Goal: Task Accomplishment & Management: Manage account settings

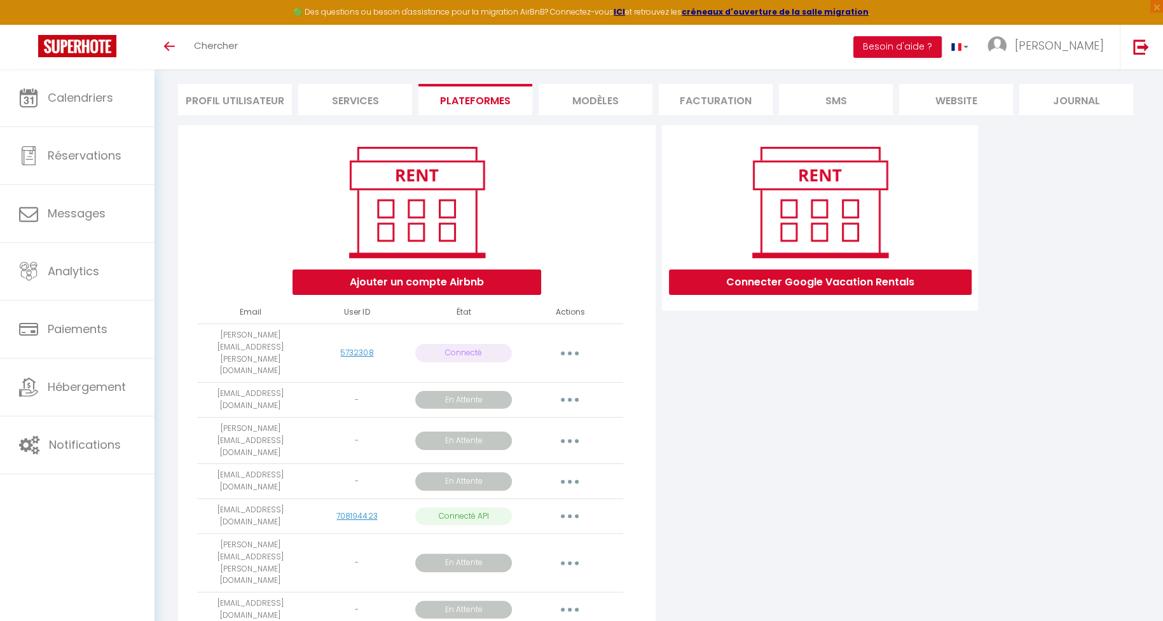
click at [781, 493] on div "Connecter Google Vacation Rentals" at bounding box center [820, 392] width 322 height 535
click at [649, 418] on div "Ajouter un compte Airbnb Email User ID État Actions Kevin.meyerhoffer@gmail.com…" at bounding box center [417, 388] width 478 height 527
click at [678, 479] on div "Connecter Google Vacation Rentals" at bounding box center [820, 392] width 322 height 535
click at [691, 464] on div "Connecter Google Vacation Rentals" at bounding box center [820, 392] width 322 height 535
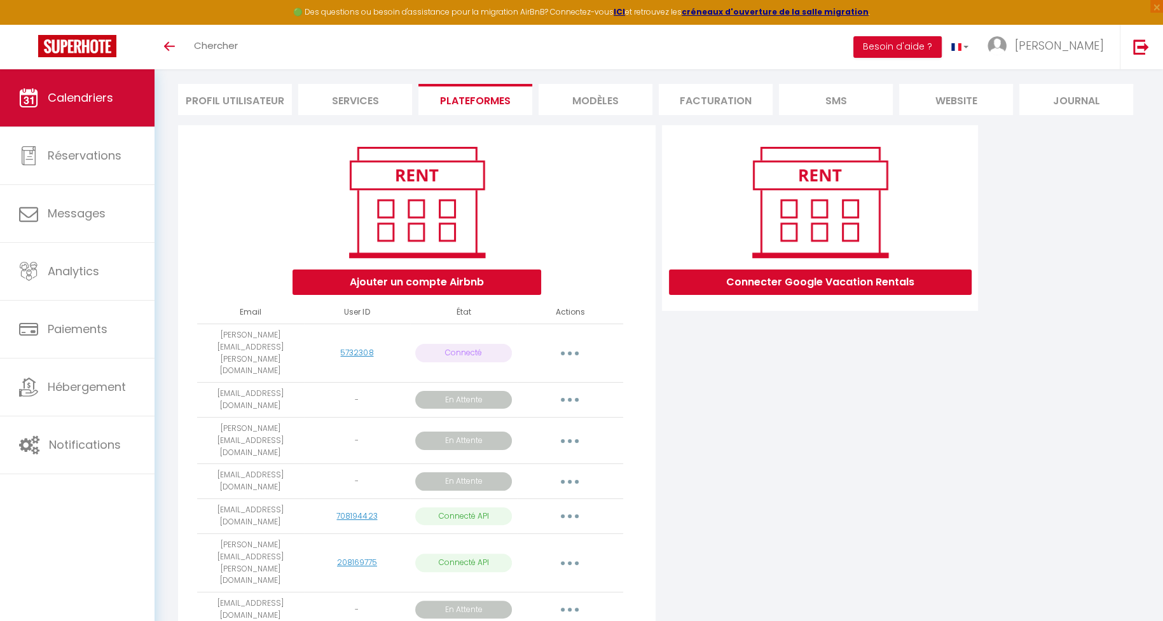
click at [88, 71] on link "Calendriers" at bounding box center [77, 97] width 155 height 57
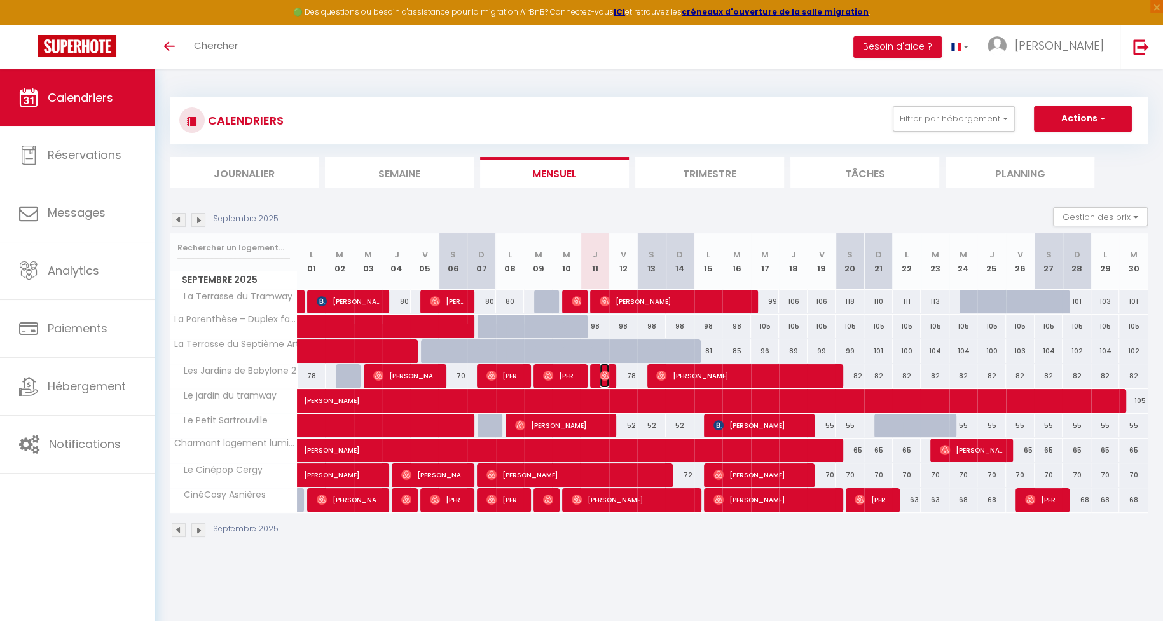
click at [602, 376] on img at bounding box center [605, 376] width 10 height 10
select select "OK"
select select "0"
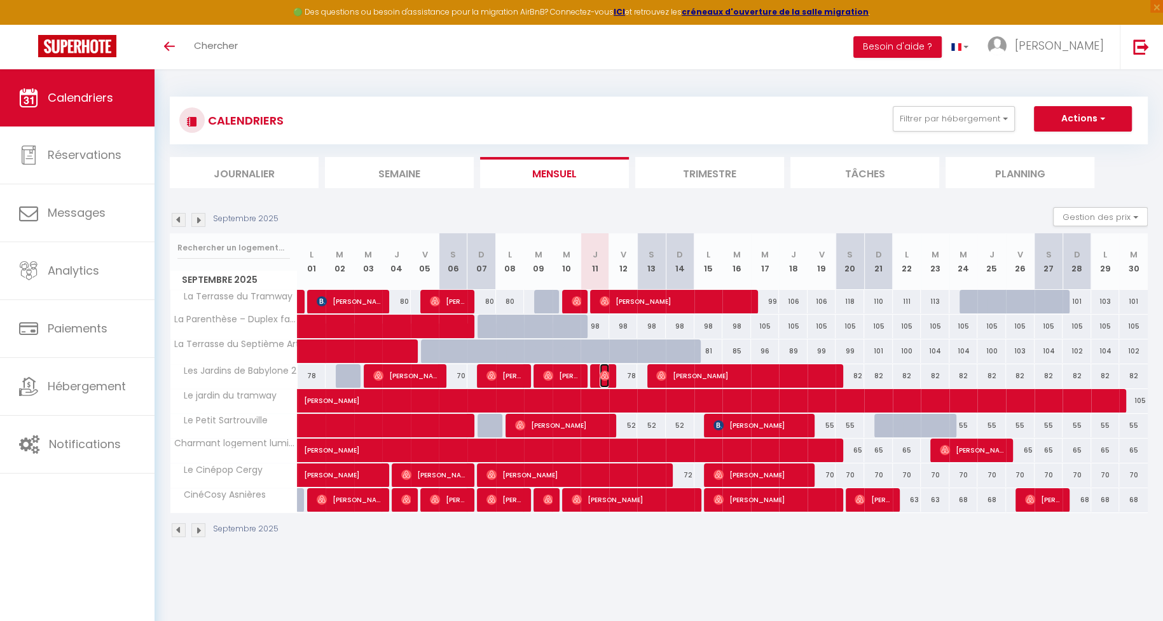
select select "1"
select select
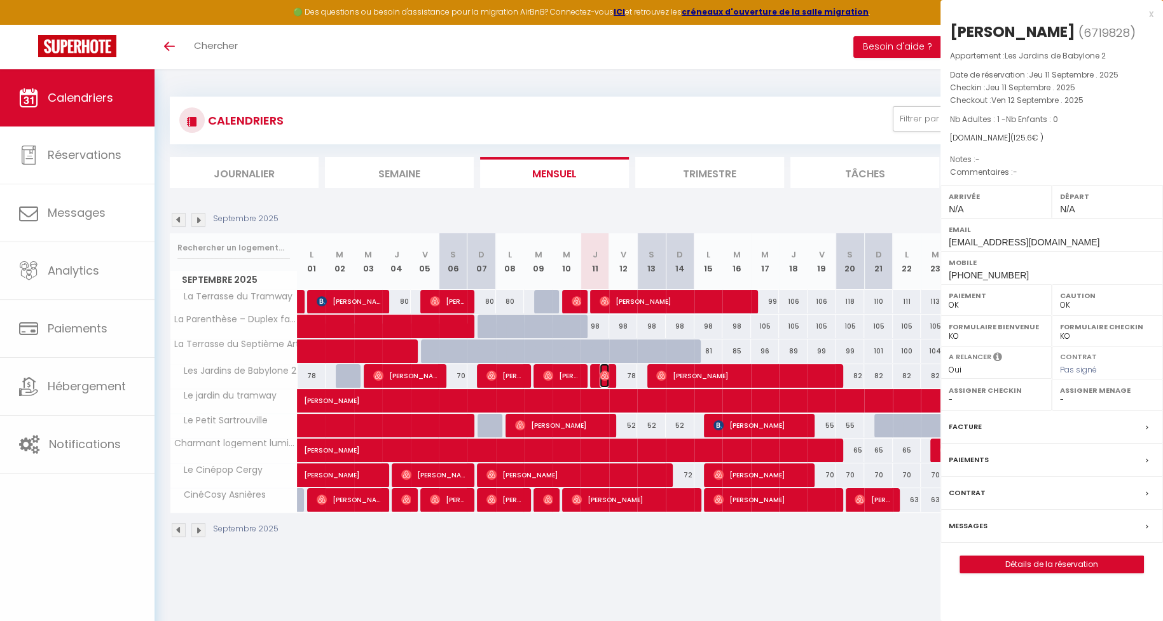
select select "14098"
select select "11905"
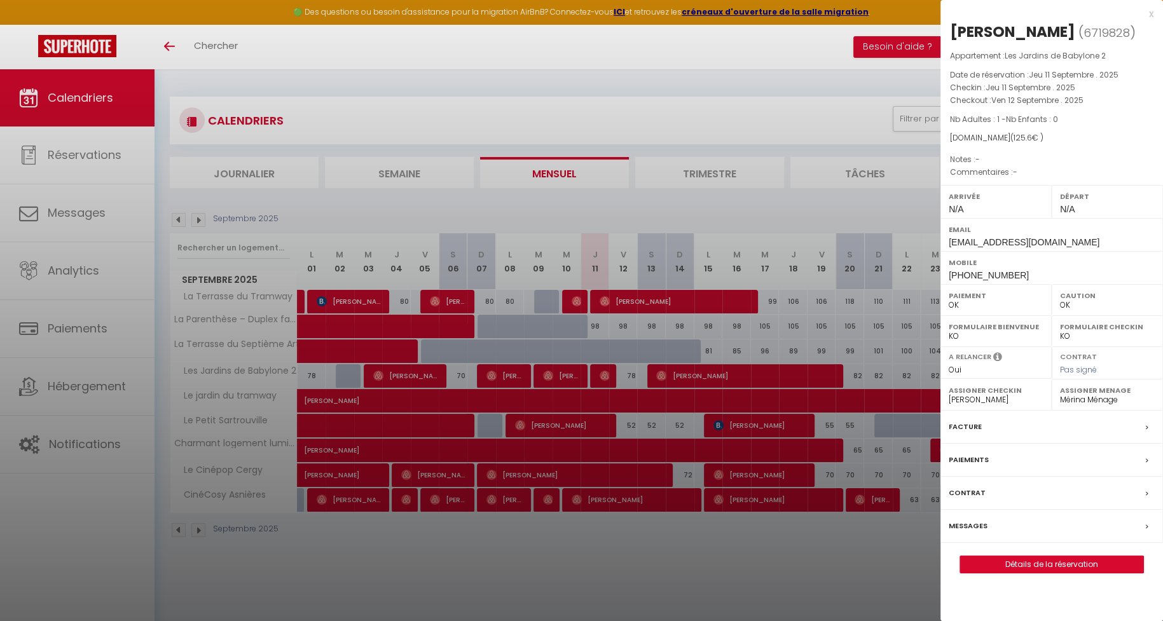
click at [964, 520] on label "Messages" at bounding box center [968, 526] width 39 height 13
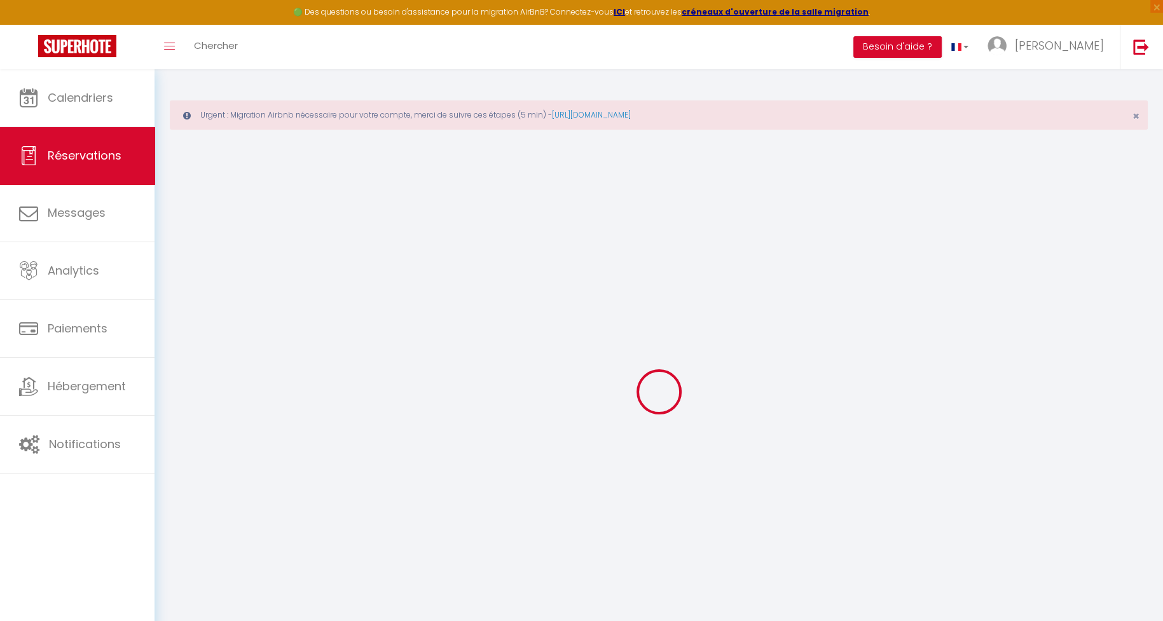
select select
checkbox input "false"
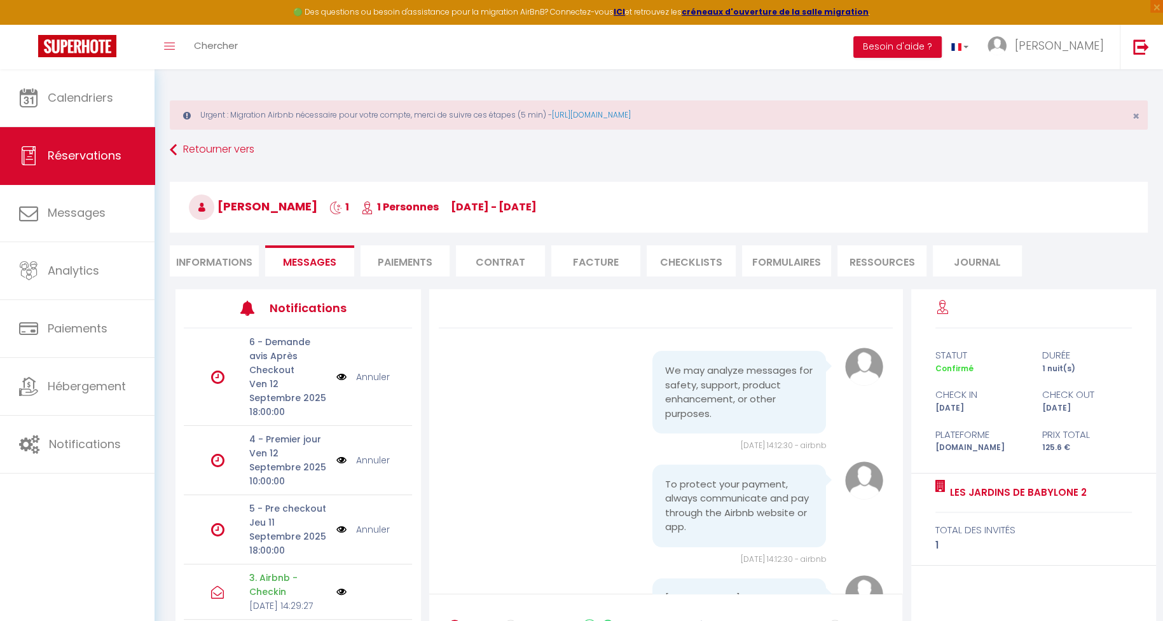
scroll to position [3987, 0]
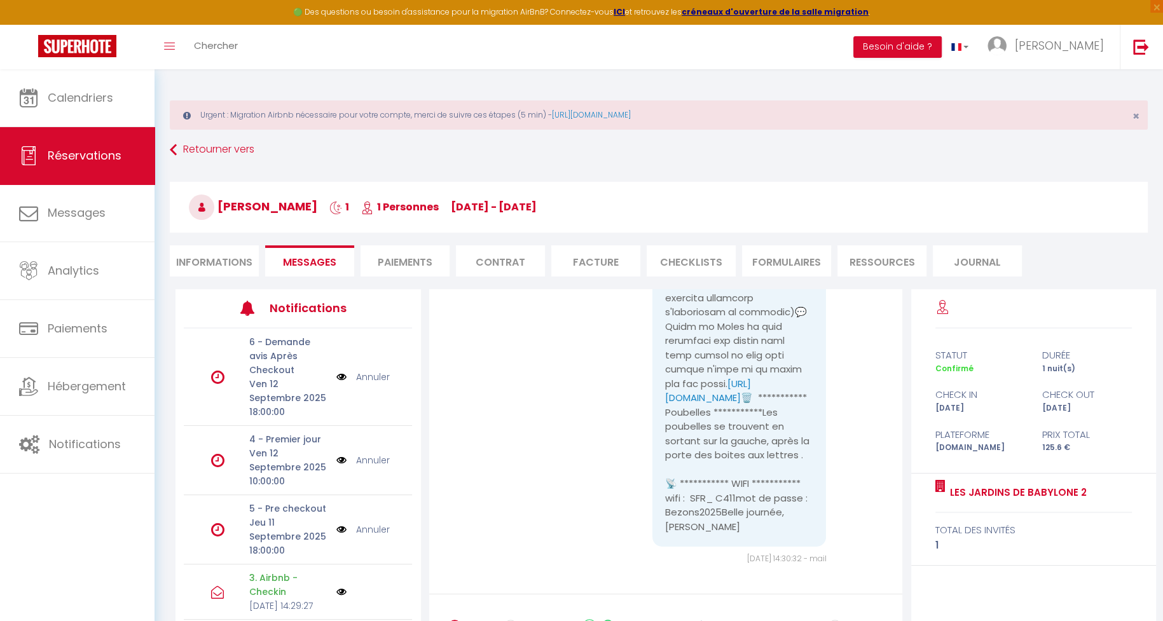
click at [340, 587] on img at bounding box center [341, 592] width 10 height 10
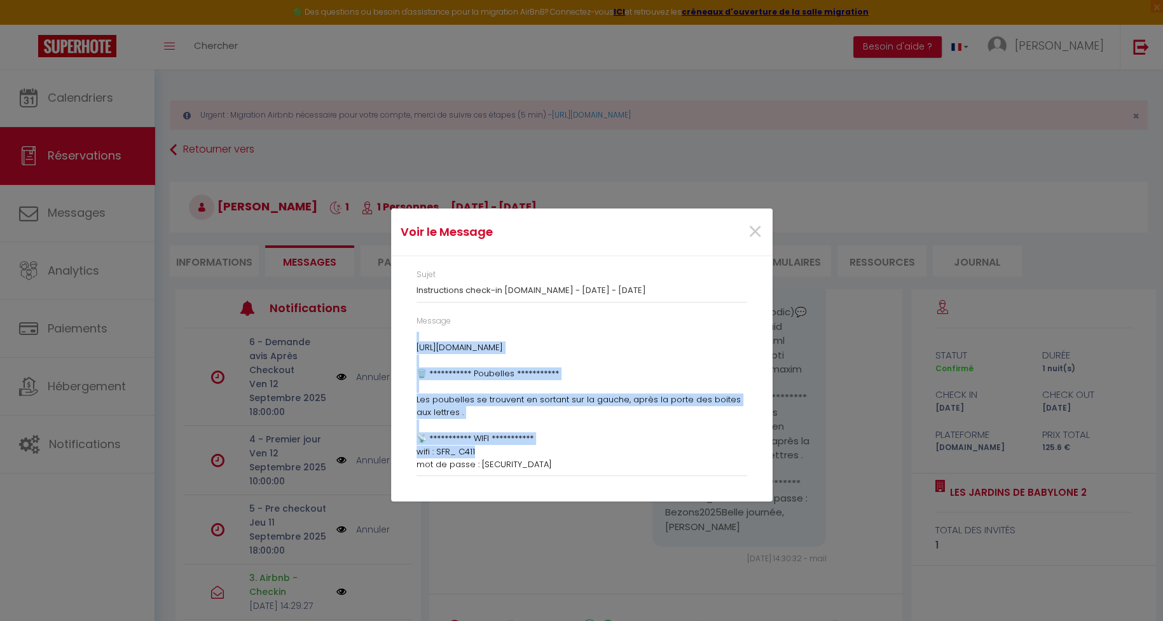
scroll to position [693, 0]
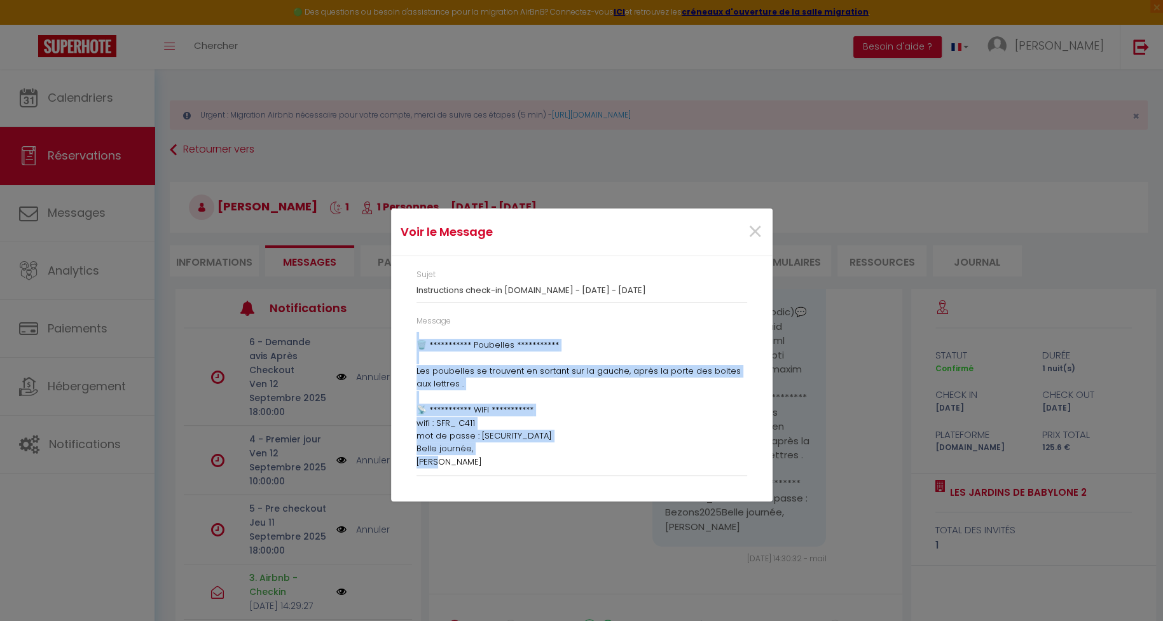
drag, startPoint x: 415, startPoint y: 336, endPoint x: 541, endPoint y: 461, distance: 177.2
click at [541, 461] on div "Message Bonjour [PERSON_NAME], 🕒 Votre check-in est pour bientôt ! Le code d’ac…" at bounding box center [581, 402] width 347 height 174
copy div "Loremip Dolor, 🕒 Sitam conse-ad eli sedd eiusmod ! Te inci u’labor etdolorem al…"
